Goal: Task Accomplishment & Management: Use online tool/utility

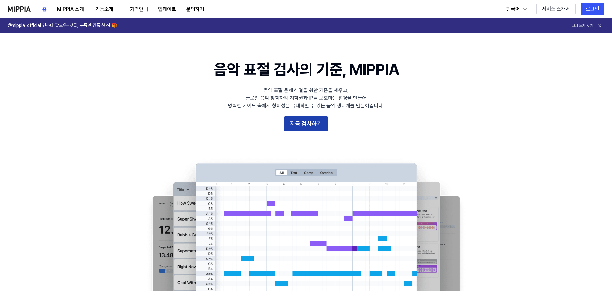
click at [311, 124] on button "지금 검사하기" at bounding box center [305, 123] width 45 height 15
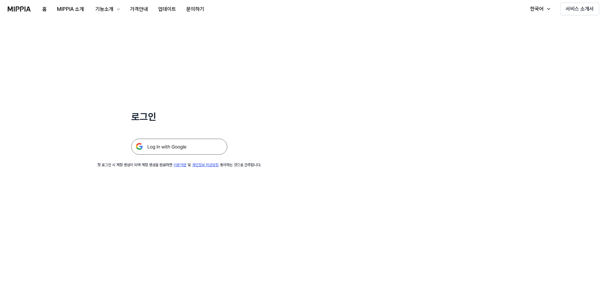
click at [186, 143] on img at bounding box center [179, 147] width 96 height 16
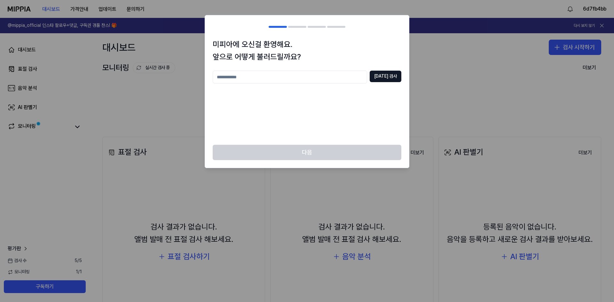
click at [308, 75] on input "text" at bounding box center [290, 77] width 155 height 13
type input "******"
click at [391, 78] on button "[DATE] 검사" at bounding box center [386, 77] width 32 height 12
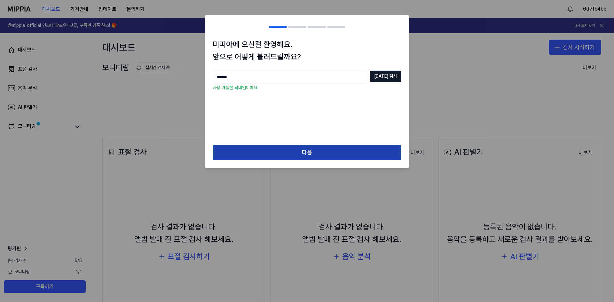
click at [332, 157] on button "다음" at bounding box center [307, 152] width 189 height 15
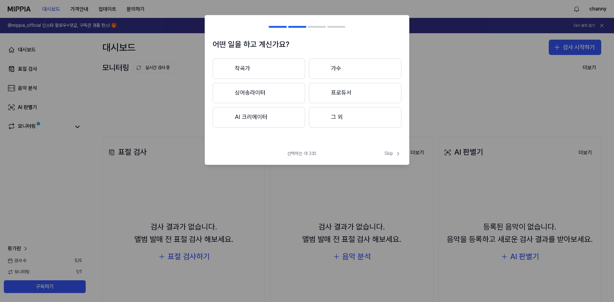
click at [273, 65] on button "작곡가" at bounding box center [259, 69] width 92 height 20
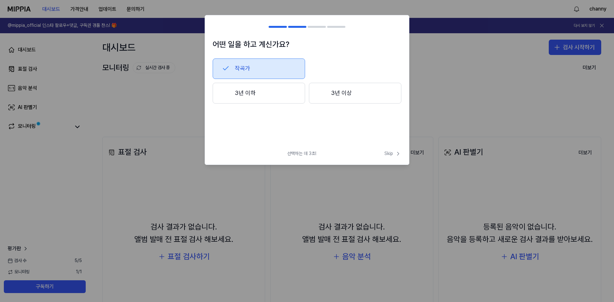
click at [281, 94] on button "3년 이하" at bounding box center [259, 93] width 92 height 21
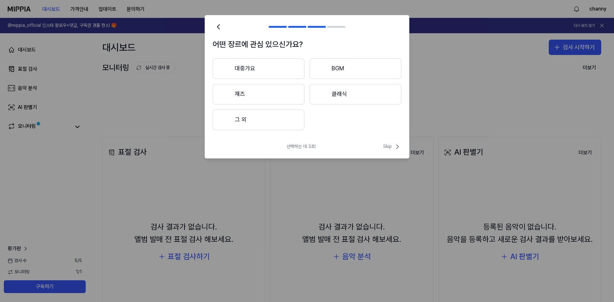
click at [343, 98] on button "클래식" at bounding box center [356, 94] width 92 height 20
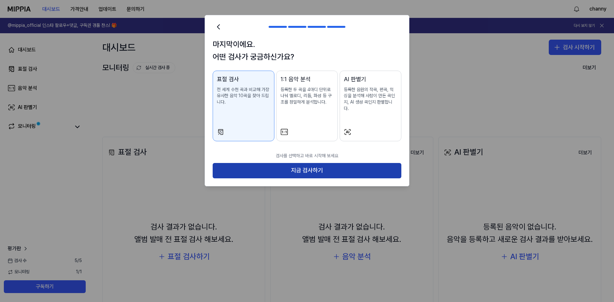
click at [290, 165] on button "지금 검사하기" at bounding box center [307, 170] width 189 height 15
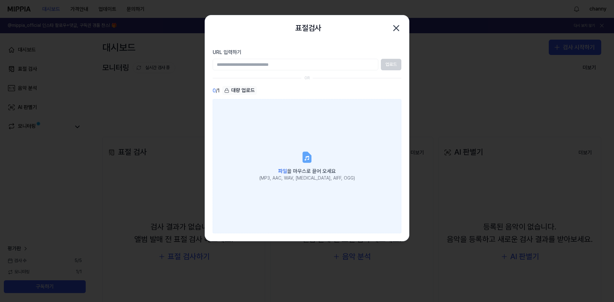
click at [262, 138] on label "파일 을 마우스로 끌어 오세요 (MP3, AAC, WAV, [MEDICAL_DATA], AIFF, OGG)" at bounding box center [307, 166] width 189 height 134
click at [0, 0] on input "파일 을 마우스로 끌어 오세요 (MP3, AAC, WAV, [MEDICAL_DATA], AIFF, OGG)" at bounding box center [0, 0] width 0 height 0
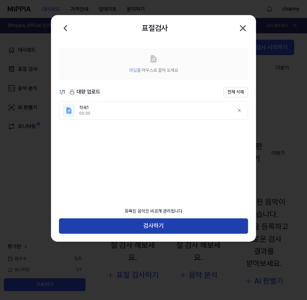
click at [187, 228] on button "검사하기" at bounding box center [153, 225] width 189 height 15
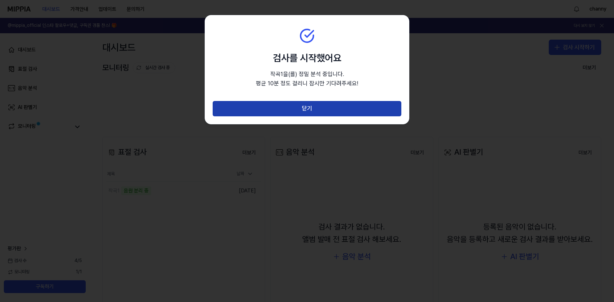
click at [359, 101] on button "닫기" at bounding box center [307, 108] width 189 height 15
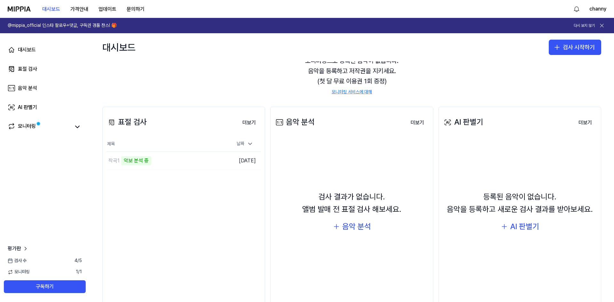
scroll to position [32, 0]
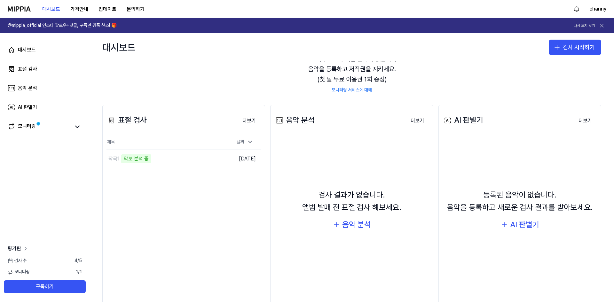
click at [18, 248] on span "평가판" at bounding box center [14, 249] width 13 height 8
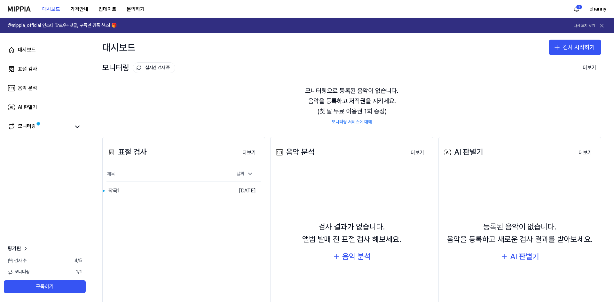
click at [346, 120] on link "모니터링 서비스에 대해" at bounding box center [352, 122] width 40 height 6
click at [44, 110] on link "AI 판별기" at bounding box center [45, 107] width 82 height 15
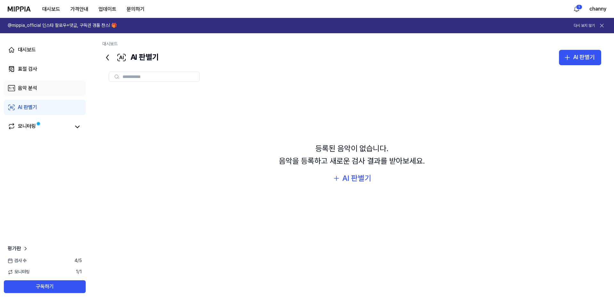
click at [44, 92] on link "음악 분석" at bounding box center [45, 88] width 82 height 15
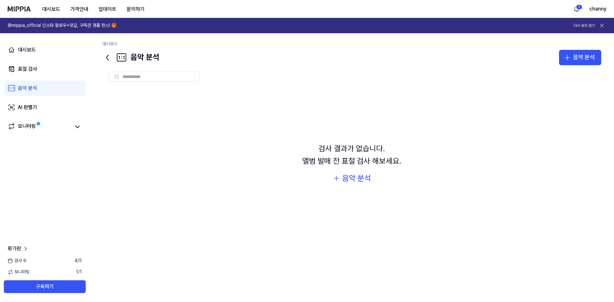
click at [46, 79] on div "대시보드 표절 검사 음악 분석 AI 판별기 모니터링" at bounding box center [45, 88] width 90 height 110
click at [45, 71] on link "표절 검사" at bounding box center [45, 68] width 82 height 15
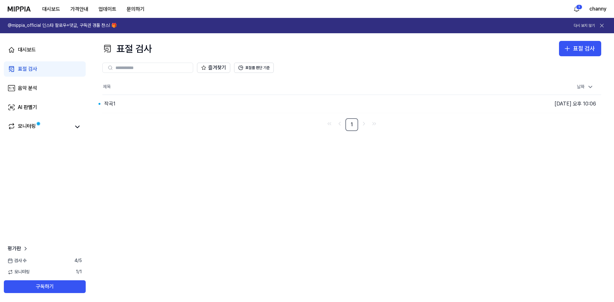
click at [44, 60] on div "대시보드 표절 검사 음악 분석 AI 판별기 모니터링" at bounding box center [45, 88] width 90 height 110
click at [45, 54] on link "대시보드" at bounding box center [45, 49] width 82 height 15
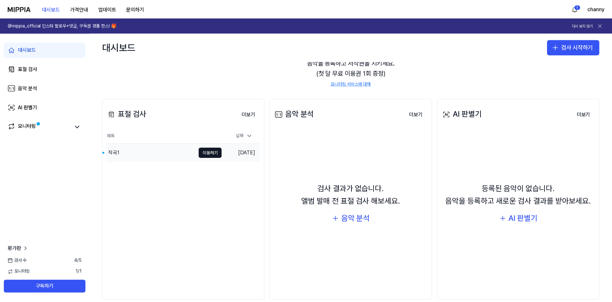
scroll to position [49, 0]
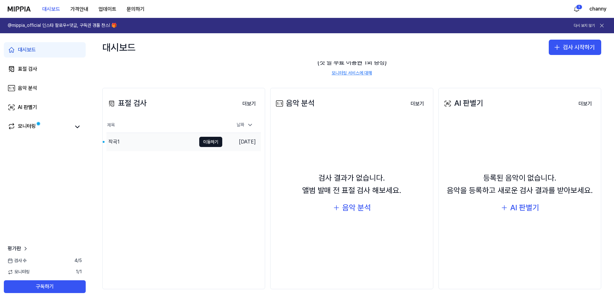
click at [192, 141] on div "작곡1" at bounding box center [152, 142] width 90 height 18
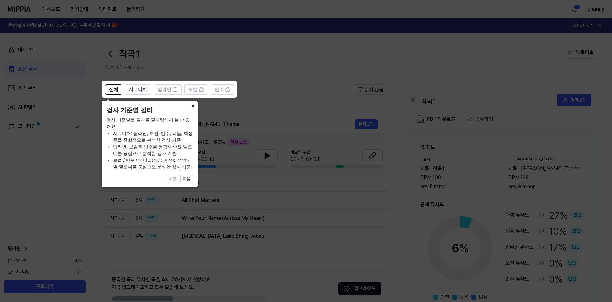
click at [194, 107] on button "×" at bounding box center [192, 105] width 10 height 9
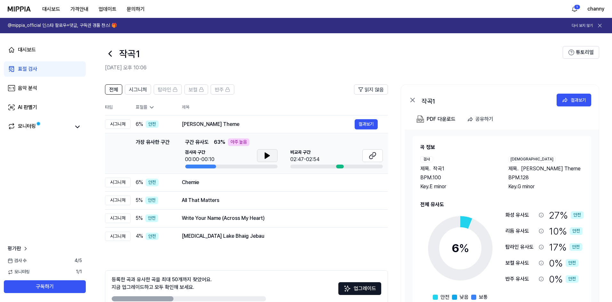
click at [269, 158] on icon at bounding box center [267, 156] width 8 height 8
click at [269, 158] on icon at bounding box center [268, 155] width 1 height 5
click at [371, 155] on icon at bounding box center [373, 156] width 8 height 8
click at [140, 90] on span "시그니처" at bounding box center [138, 90] width 18 height 8
click at [112, 89] on span "전체" at bounding box center [113, 90] width 9 height 8
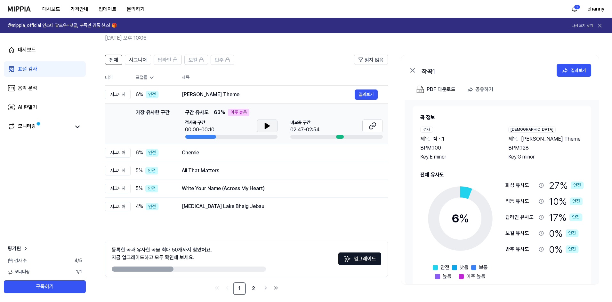
scroll to position [36, 0]
